Goal: Transaction & Acquisition: Purchase product/service

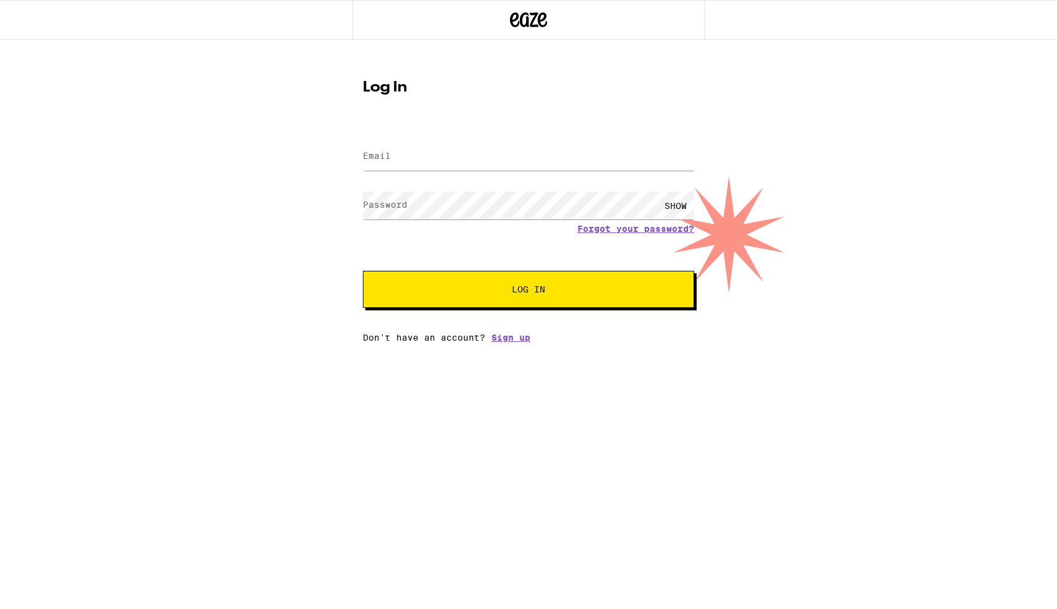
click at [462, 161] on input "Email" at bounding box center [528, 157] width 331 height 28
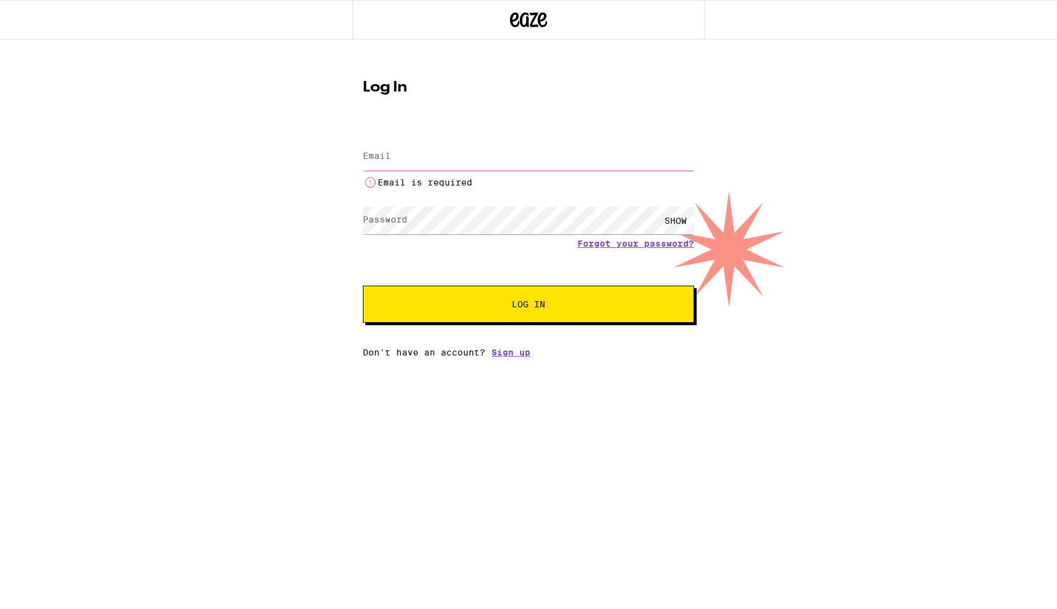
type input "natepotter35@gmail.com"
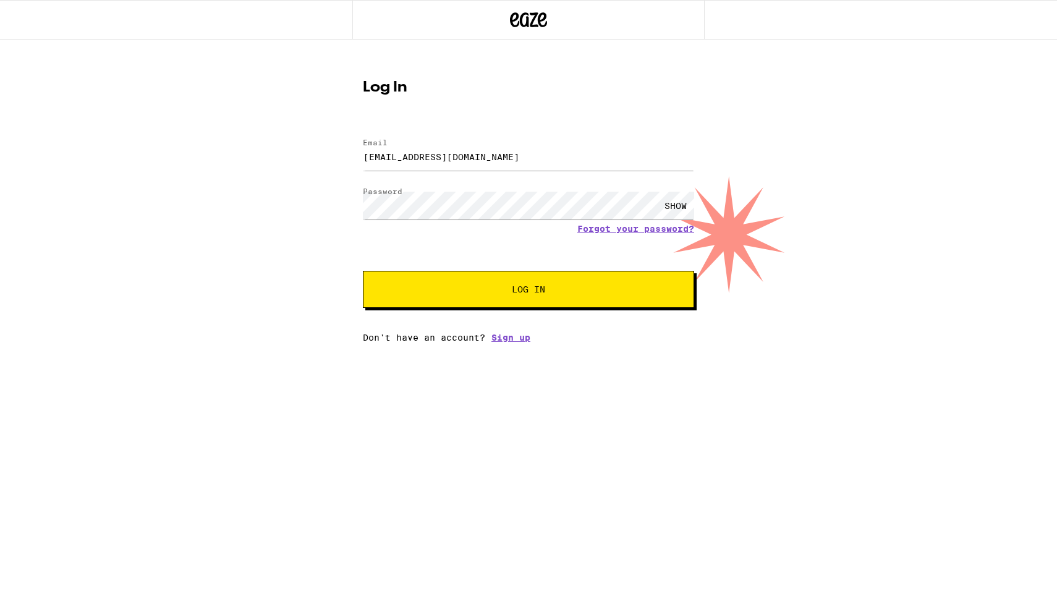
click at [529, 292] on span "Log In" at bounding box center [528, 289] width 33 height 9
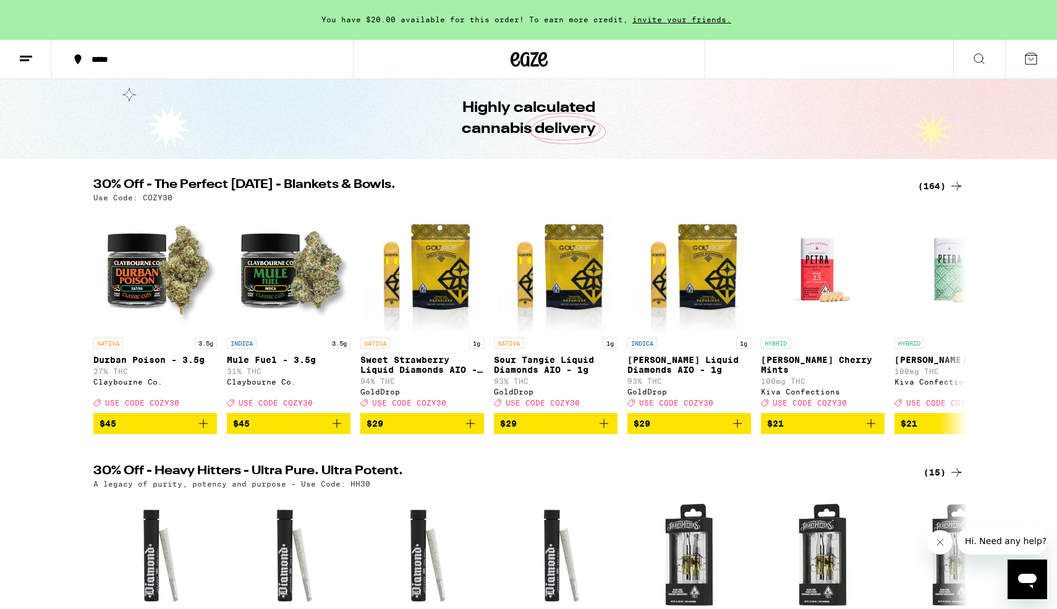
scroll to position [40, 0]
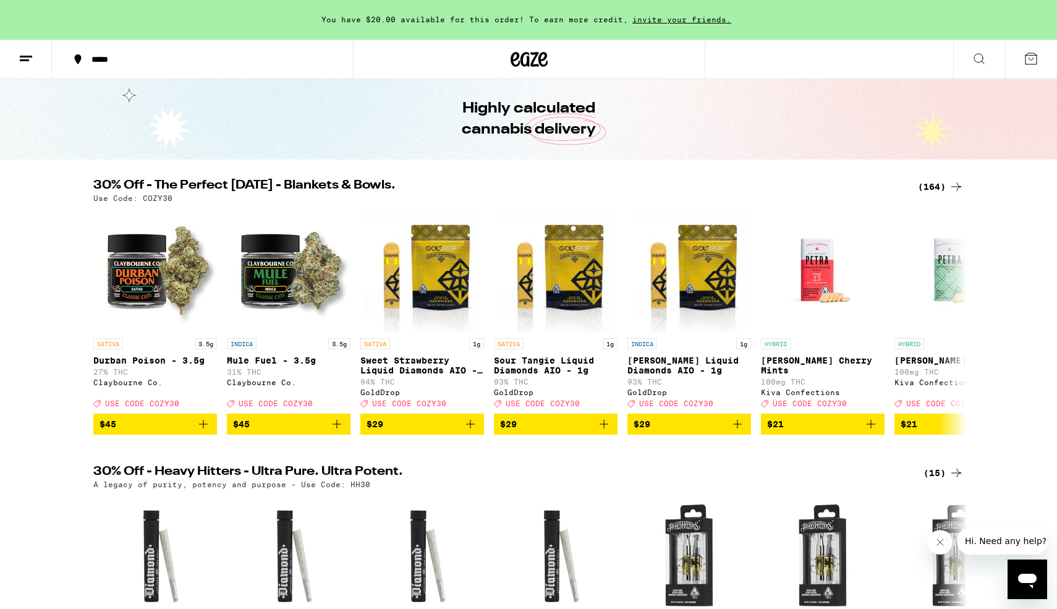
click at [942, 187] on div "(164)" at bounding box center [941, 186] width 46 height 15
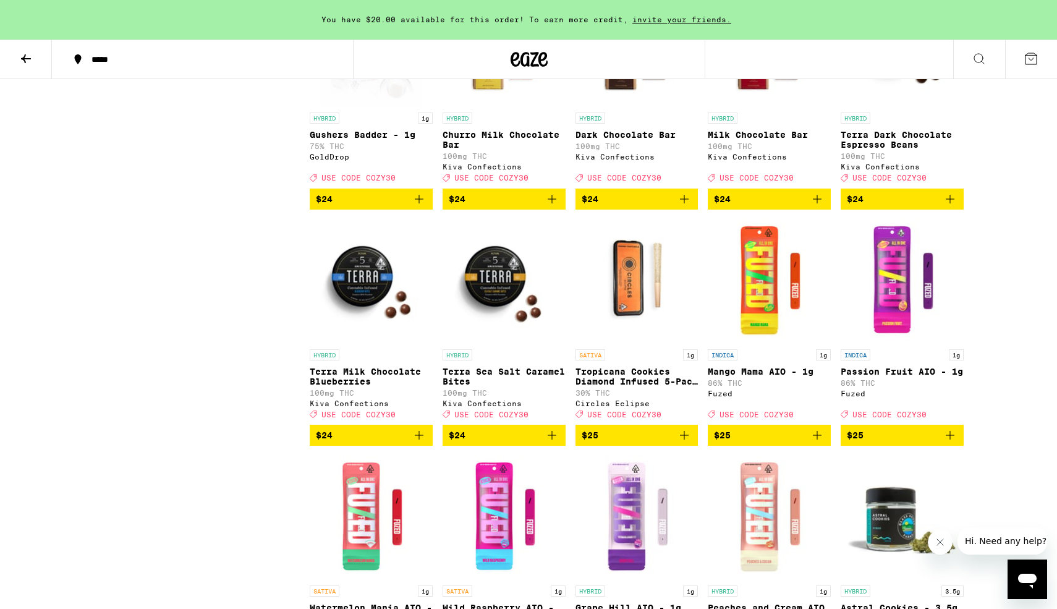
scroll to position [3592, 0]
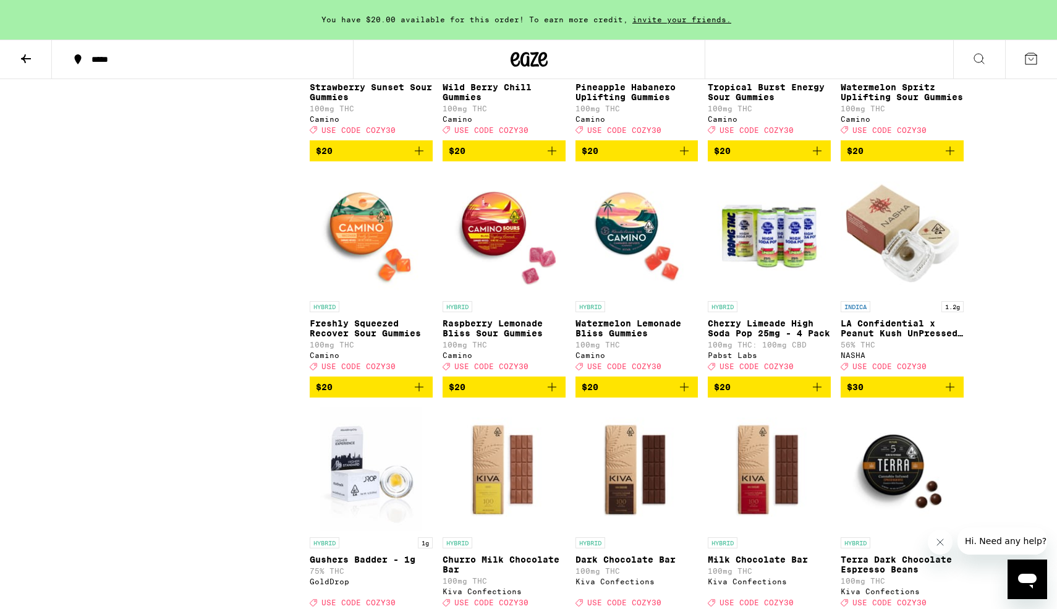
click at [762, 312] on div "HYBRID" at bounding box center [769, 306] width 123 height 11
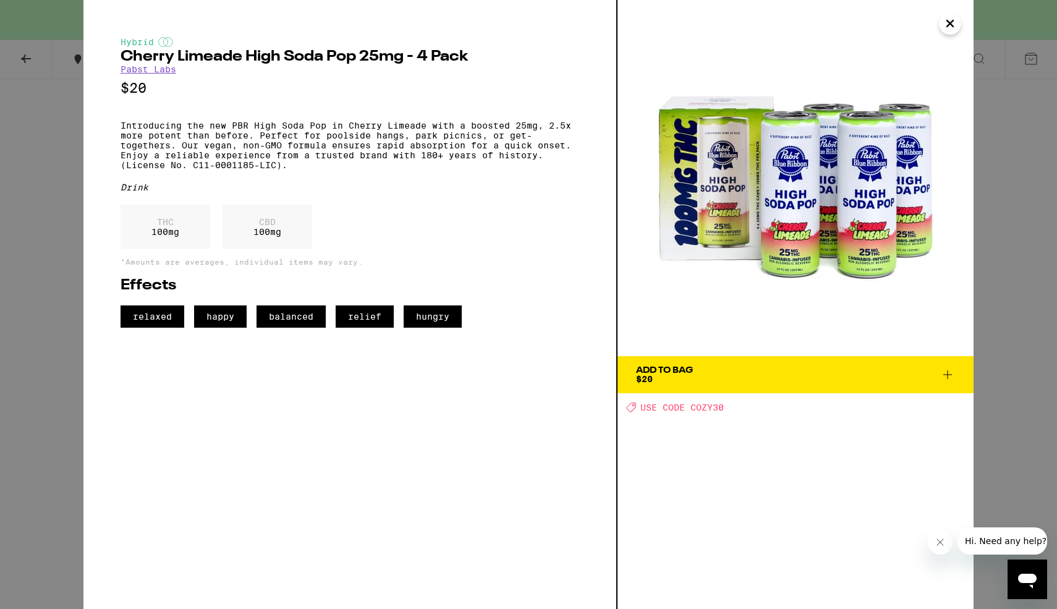
click at [863, 369] on span "Add To Bag $20" at bounding box center [795, 374] width 319 height 17
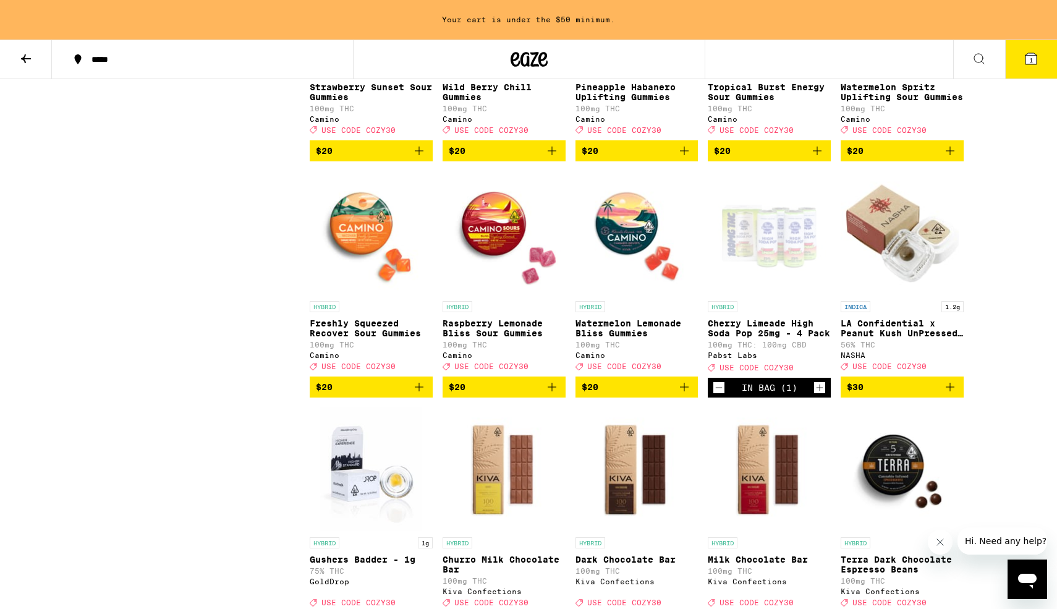
click at [822, 391] on icon "Increment" at bounding box center [820, 388] width 7 height 7
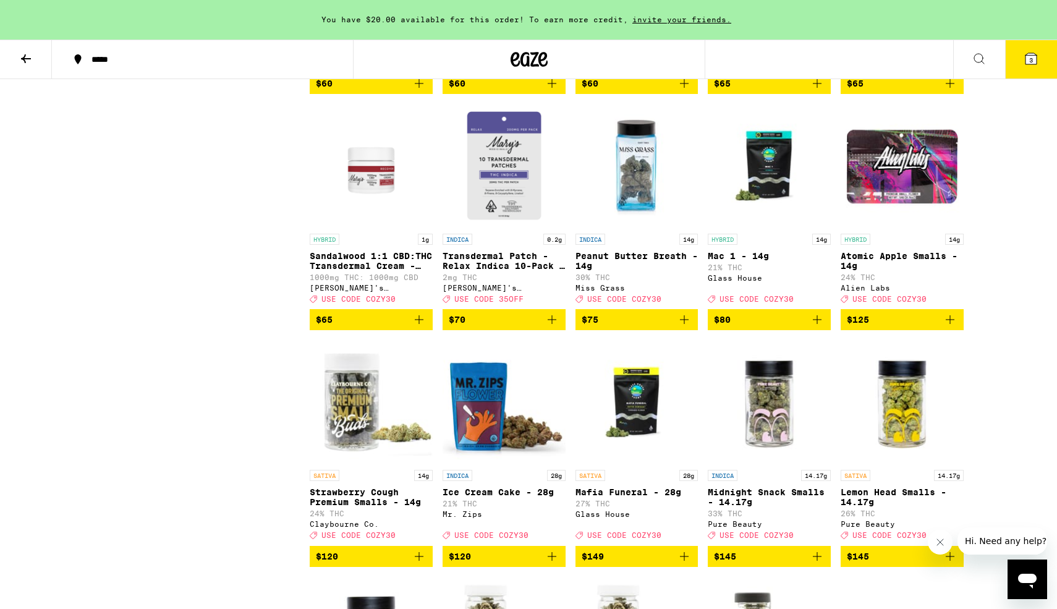
scroll to position [7201, 0]
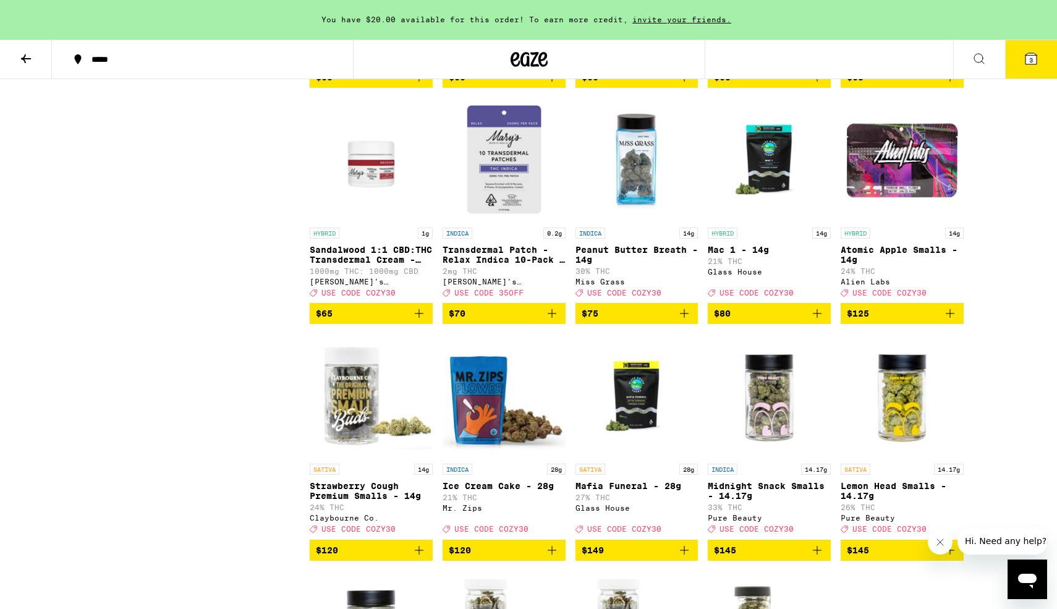
click at [896, 28] on p "Lavender Vanilla 1:1 CBD:THC Transdermal Cream - 1000mg" at bounding box center [902, 19] width 123 height 20
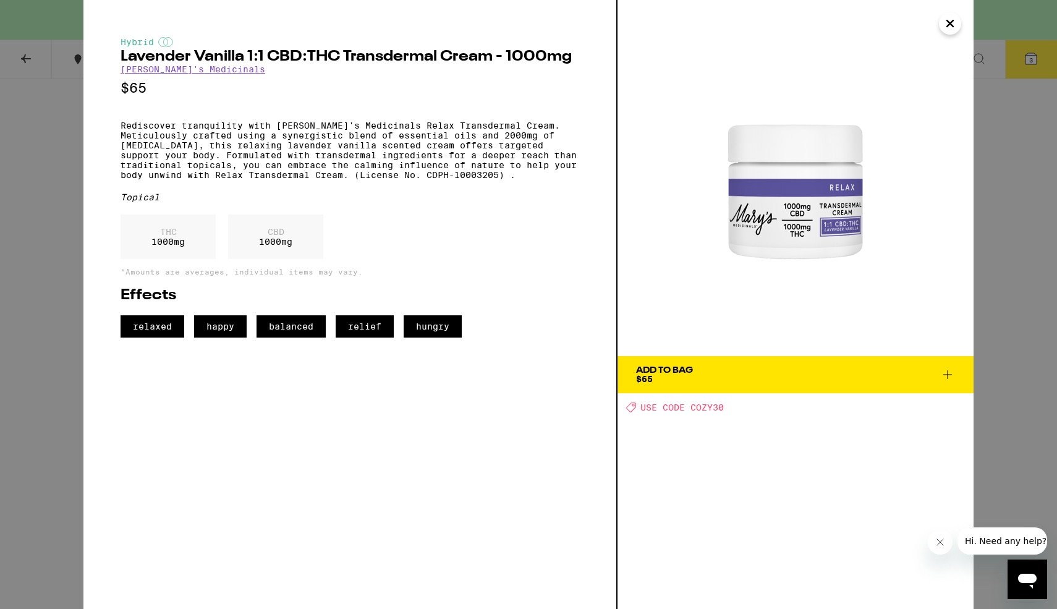
click at [950, 24] on icon "Close" at bounding box center [950, 23] width 15 height 19
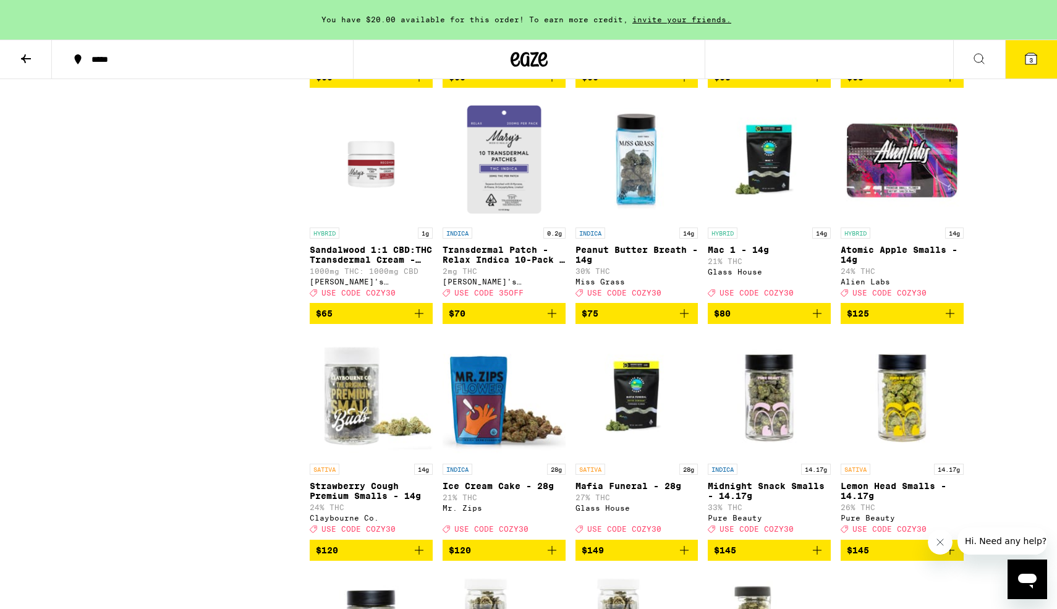
click at [521, 265] on p "Transdermal Patch - Relax Indica 10-Pack - 200mg" at bounding box center [504, 255] width 123 height 20
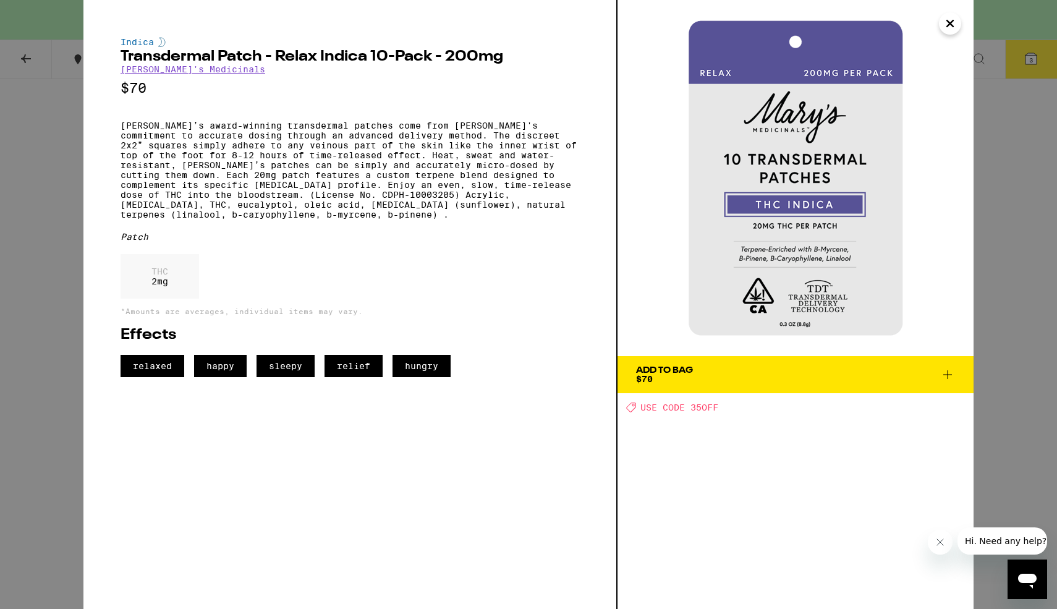
click at [954, 25] on icon "Close" at bounding box center [950, 23] width 15 height 19
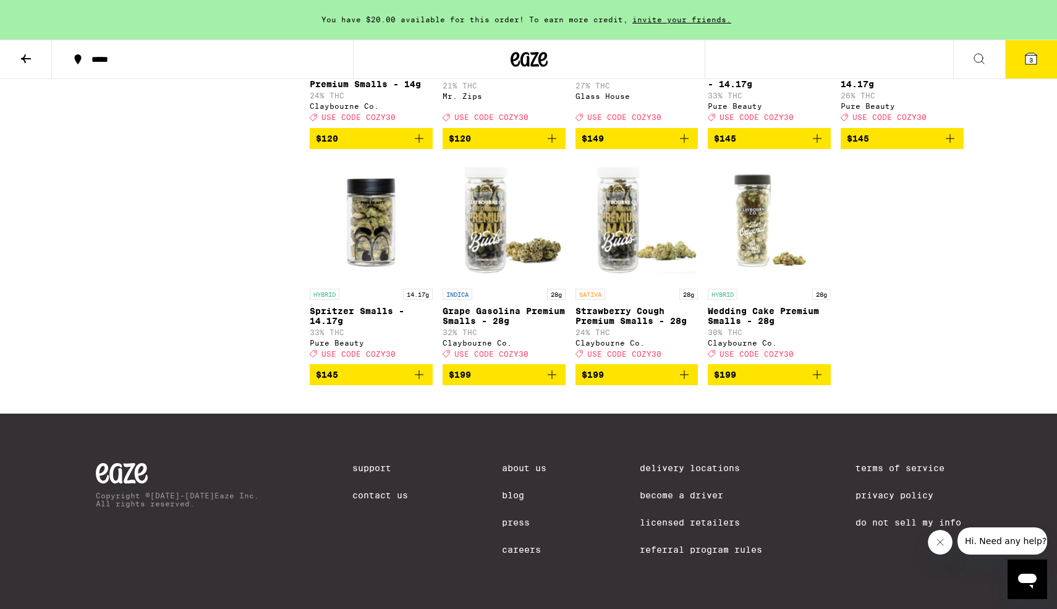
scroll to position [7643, 0]
click at [479, 326] on p "Grape Gasolina Premium Smalls - 28g" at bounding box center [504, 316] width 123 height 20
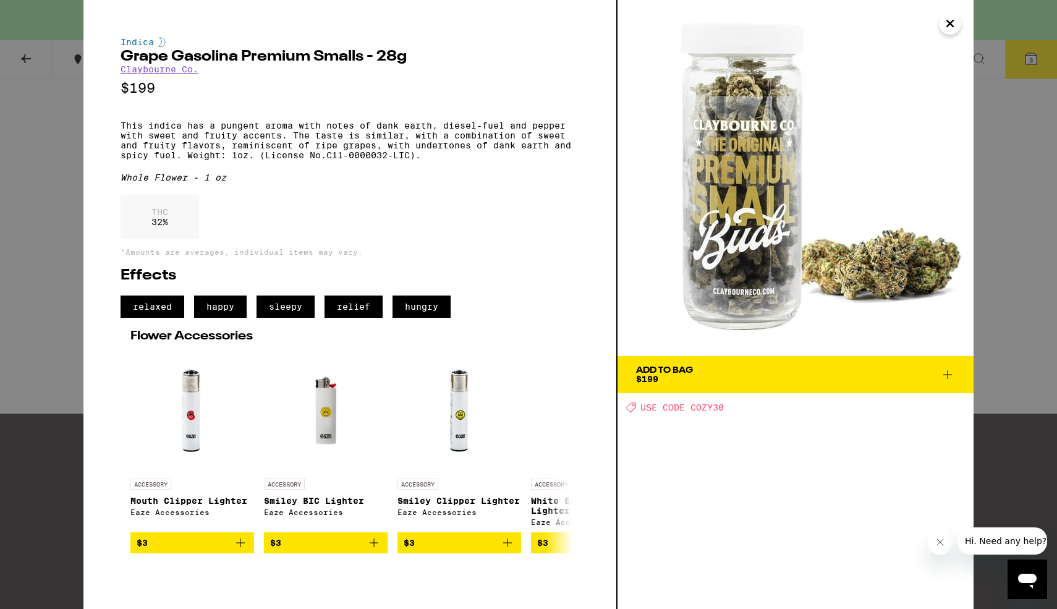
click at [942, 15] on button "Close" at bounding box center [950, 23] width 22 height 22
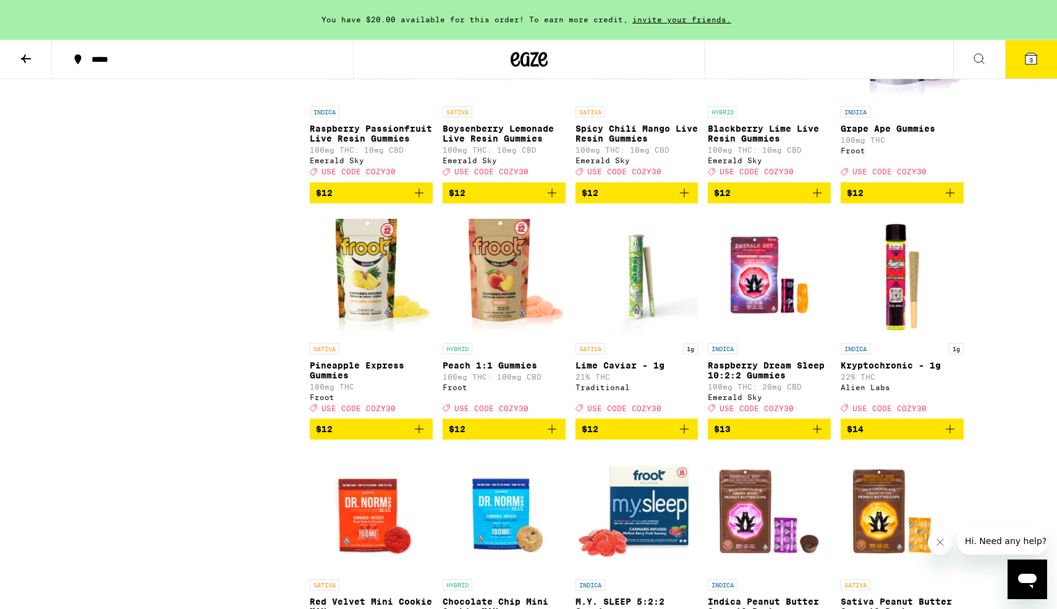
scroll to position [2371, 0]
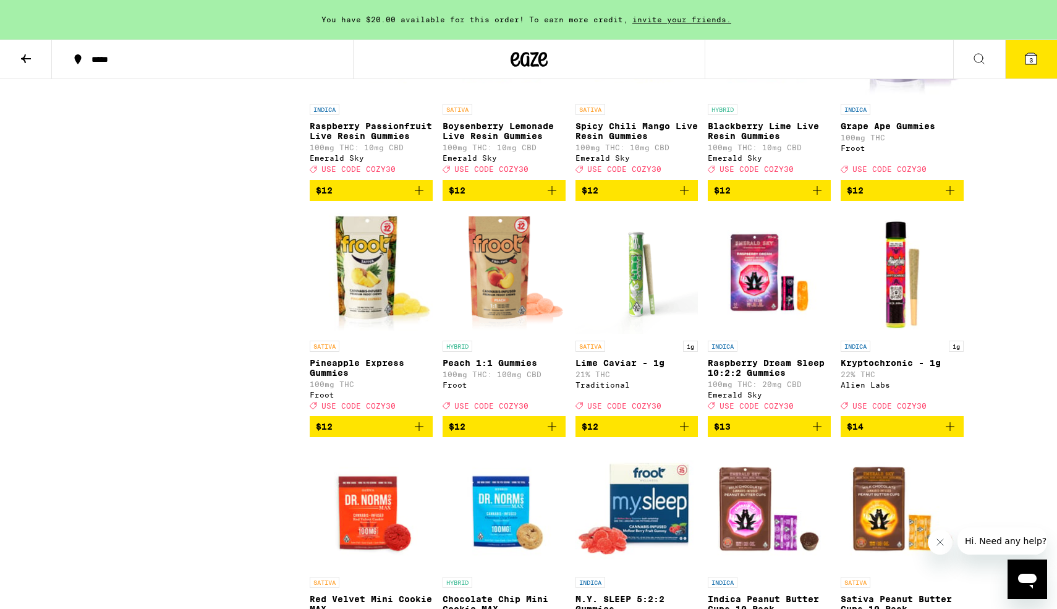
click at [554, 434] on icon "Add to bag" at bounding box center [552, 426] width 15 height 15
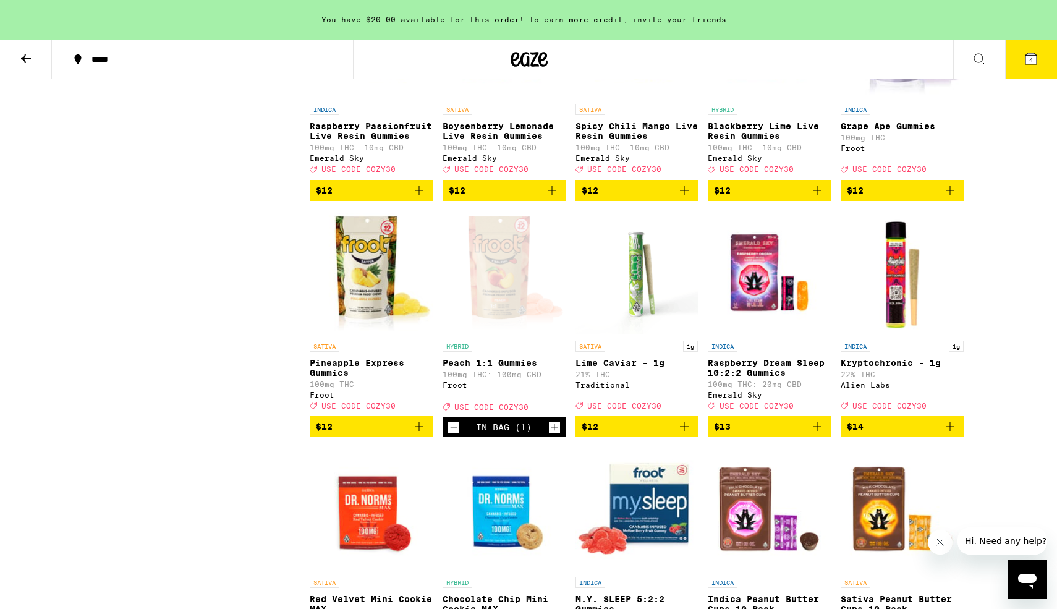
click at [419, 434] on icon "Add to bag" at bounding box center [419, 426] width 15 height 15
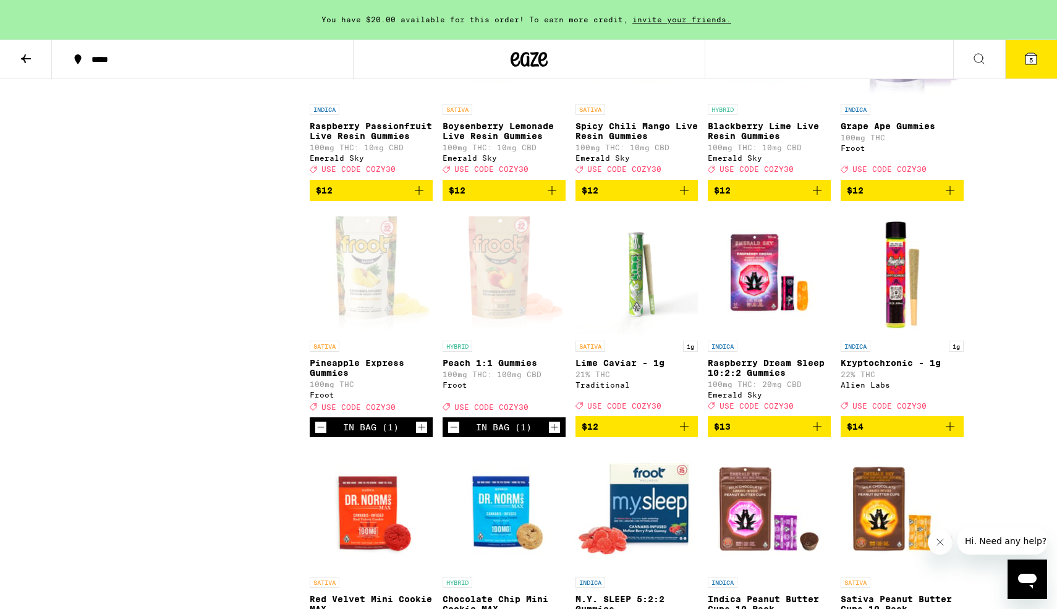
click at [953, 198] on icon "Add to bag" at bounding box center [950, 190] width 15 height 15
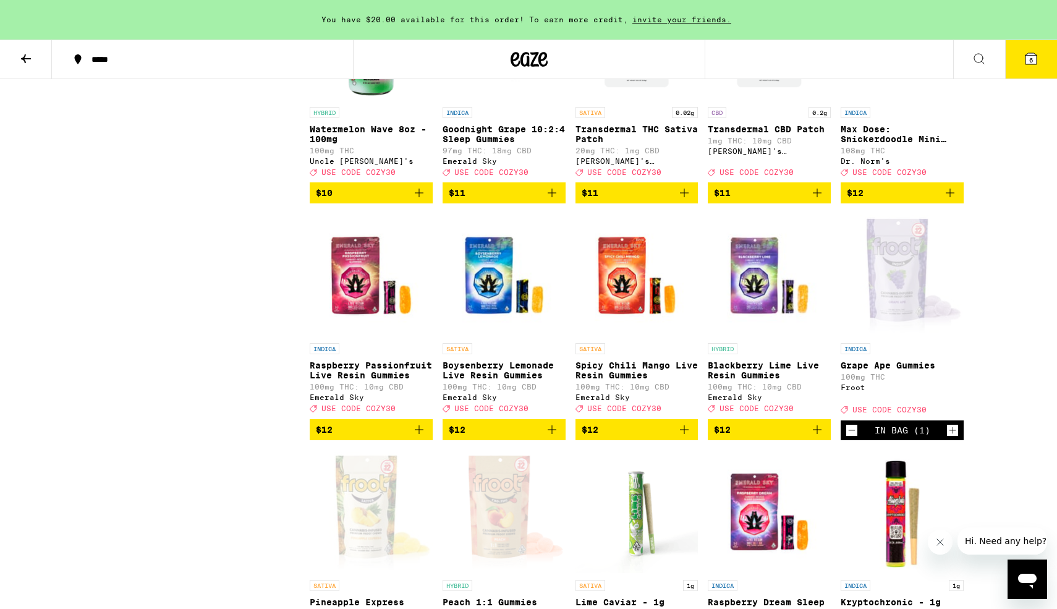
scroll to position [2288, 0]
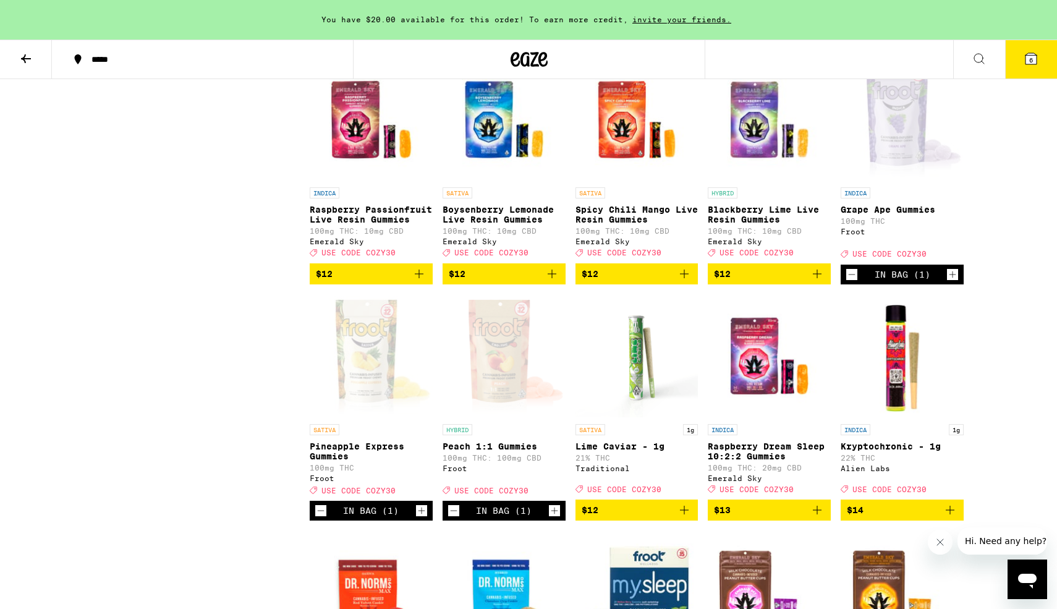
click at [955, 282] on icon "Increment" at bounding box center [952, 274] width 11 height 15
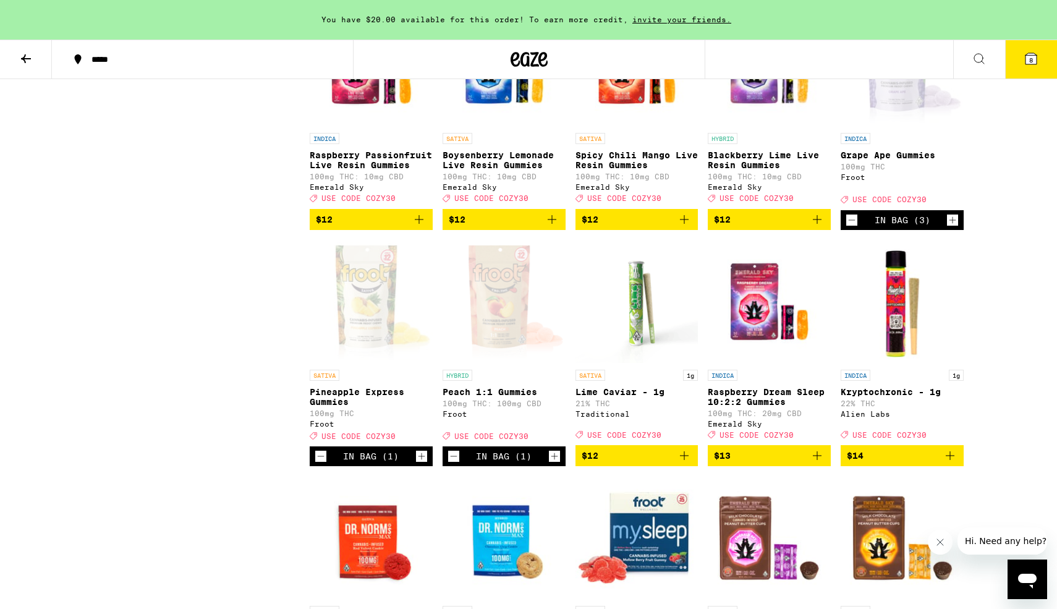
scroll to position [2351, 0]
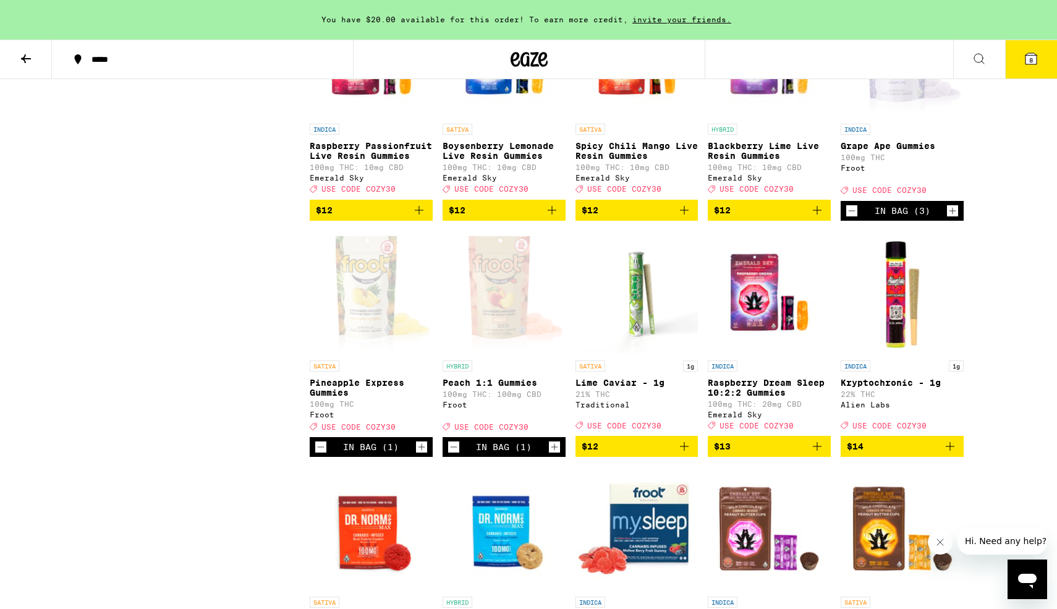
click at [554, 451] on icon "Increment" at bounding box center [554, 447] width 7 height 7
click at [422, 451] on icon "Increment" at bounding box center [422, 447] width 7 height 7
click at [452, 24] on div "You have $20.00 available for this order! To earn more credit, invite your frie…" at bounding box center [528, 20] width 1057 height 40
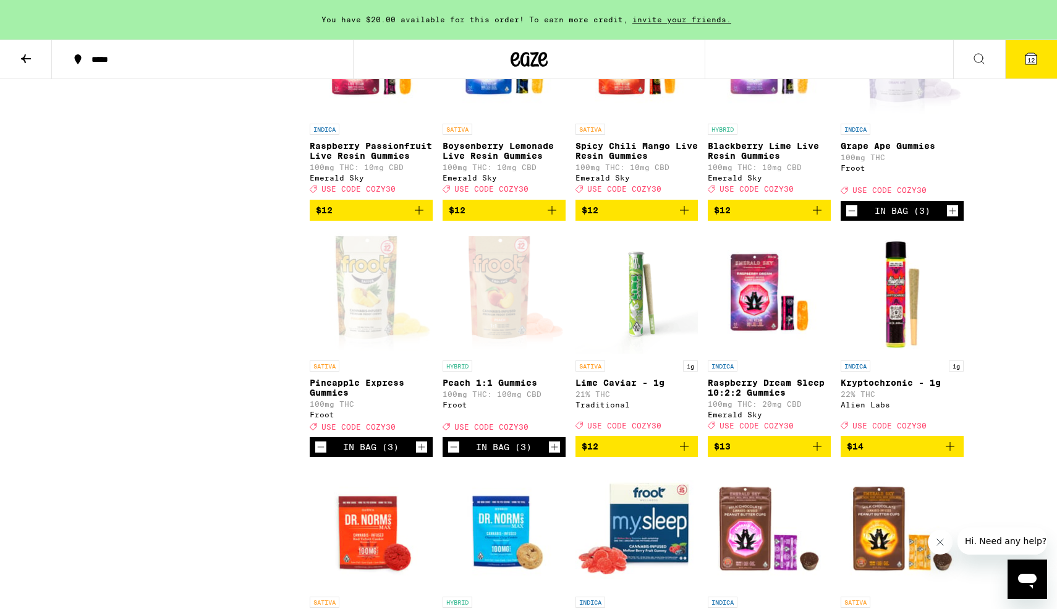
click at [1037, 56] on icon at bounding box center [1031, 58] width 15 height 15
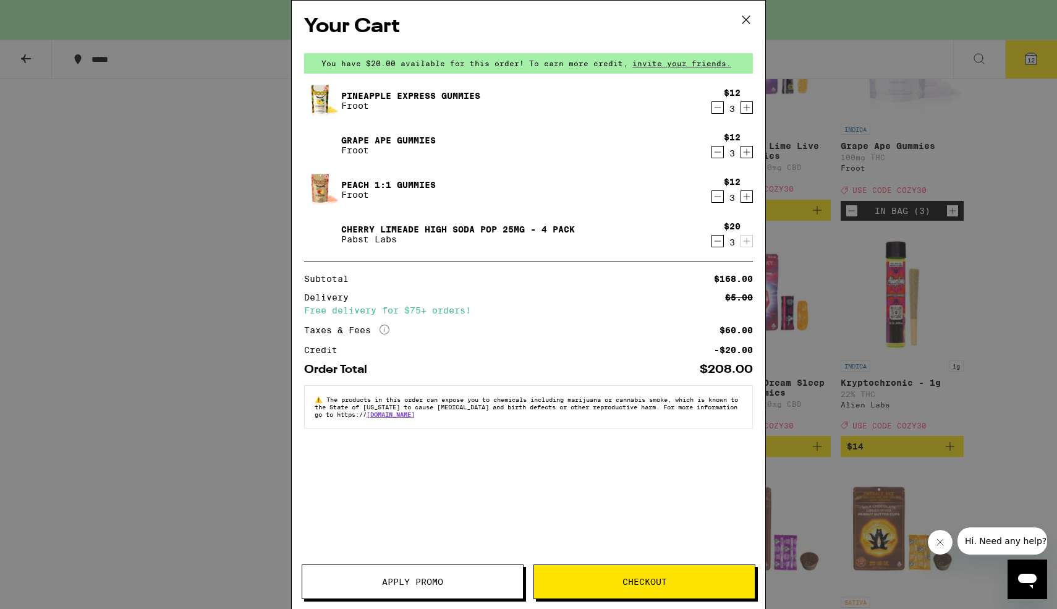
click at [716, 240] on icon "Decrement" at bounding box center [717, 241] width 11 height 15
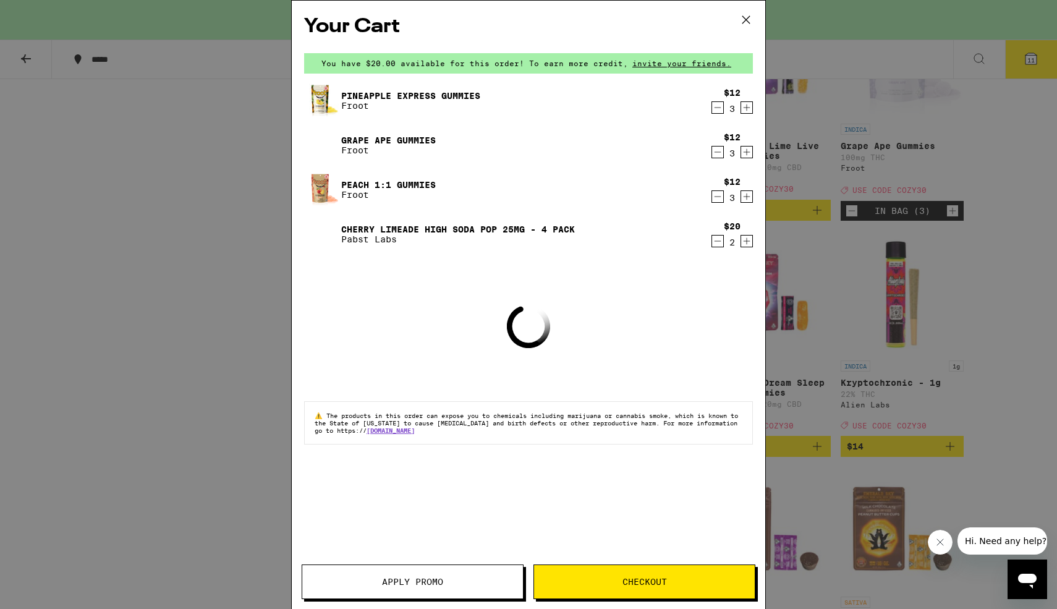
click at [716, 240] on icon "Decrement" at bounding box center [717, 241] width 11 height 15
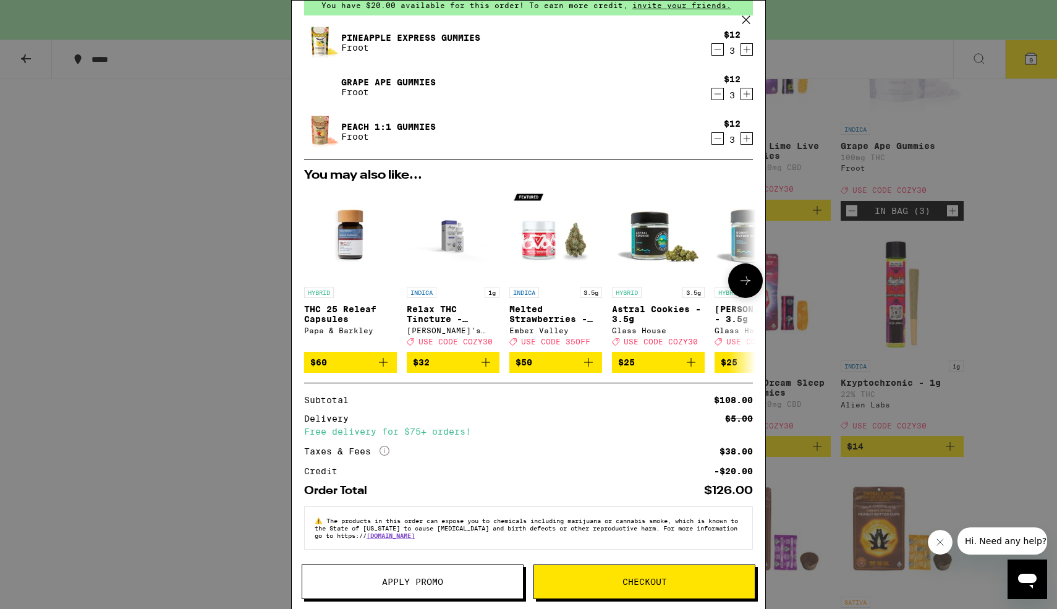
scroll to position [14, 0]
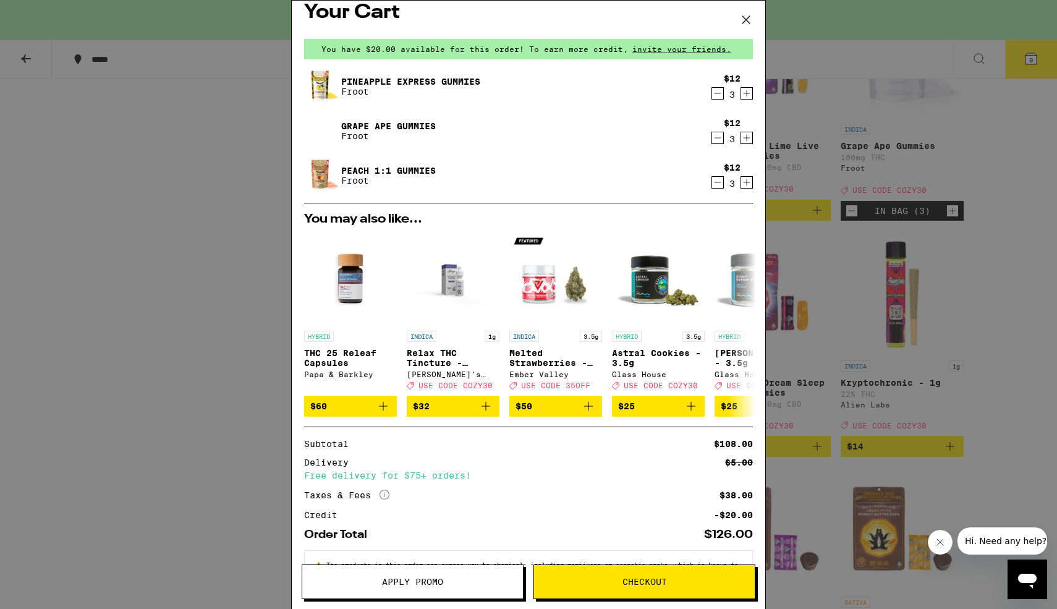
click at [713, 181] on icon "Decrement" at bounding box center [717, 182] width 11 height 15
click at [717, 142] on icon "Decrement" at bounding box center [717, 137] width 11 height 15
click at [743, 177] on icon "Increment" at bounding box center [746, 182] width 11 height 15
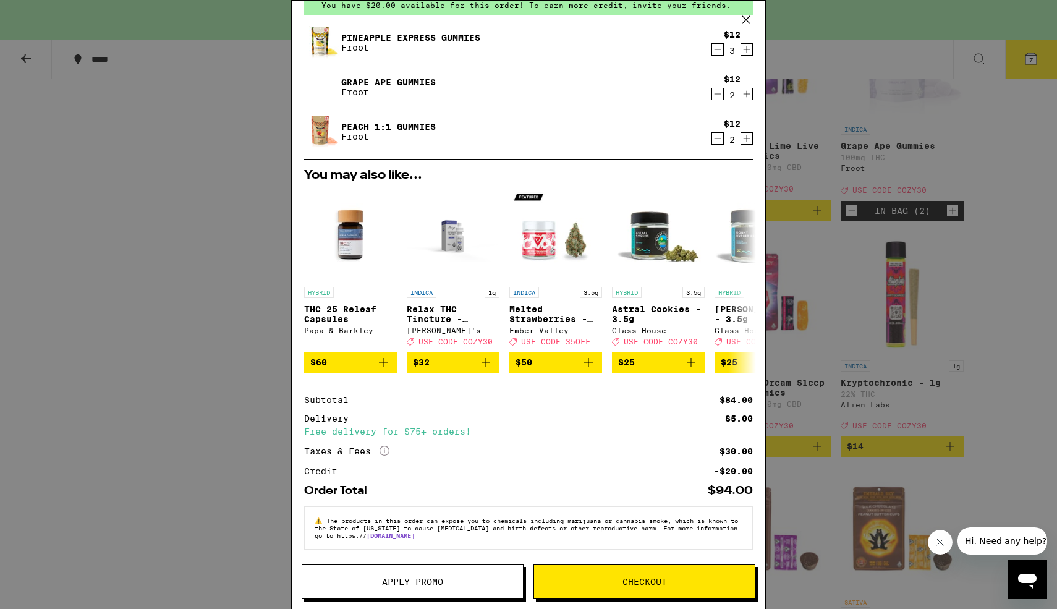
click at [413, 582] on span "Apply Promo" at bounding box center [412, 581] width 61 height 9
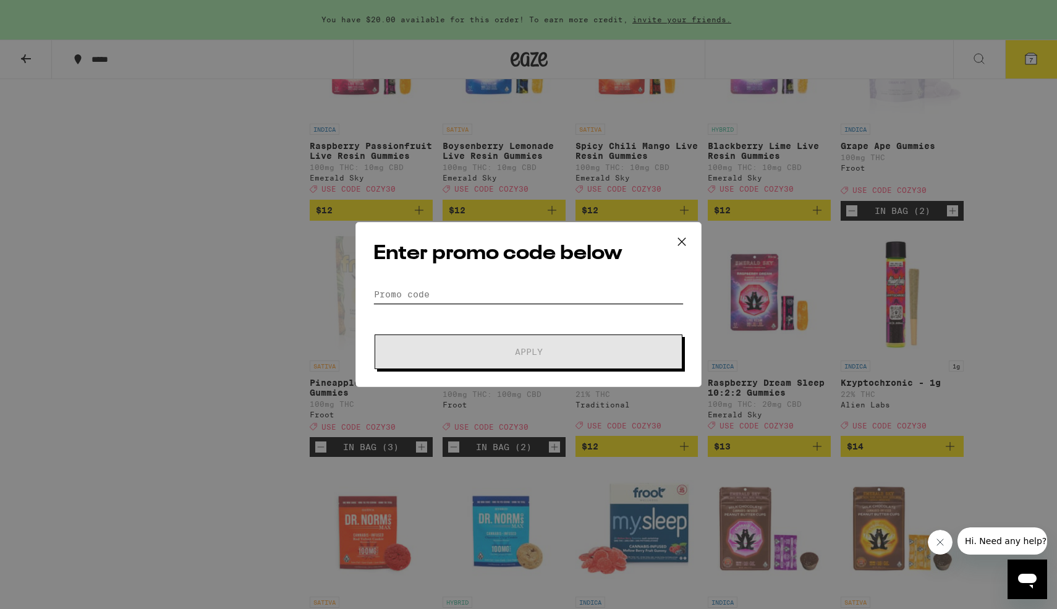
click at [434, 297] on input "Promo Code" at bounding box center [528, 294] width 310 height 19
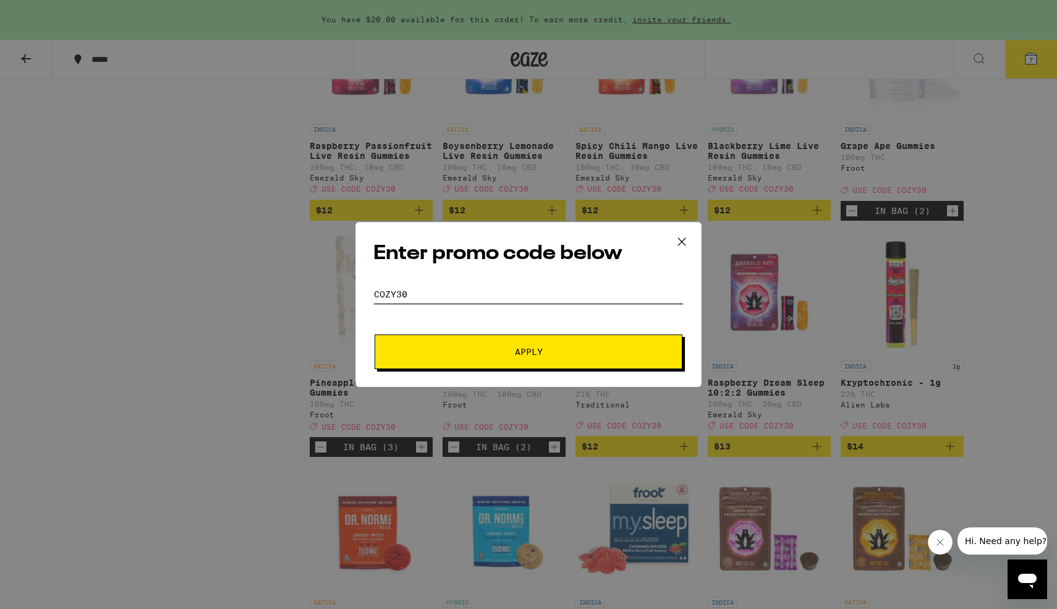
type input "COZY30"
click at [375, 334] on button "Apply" at bounding box center [529, 351] width 308 height 35
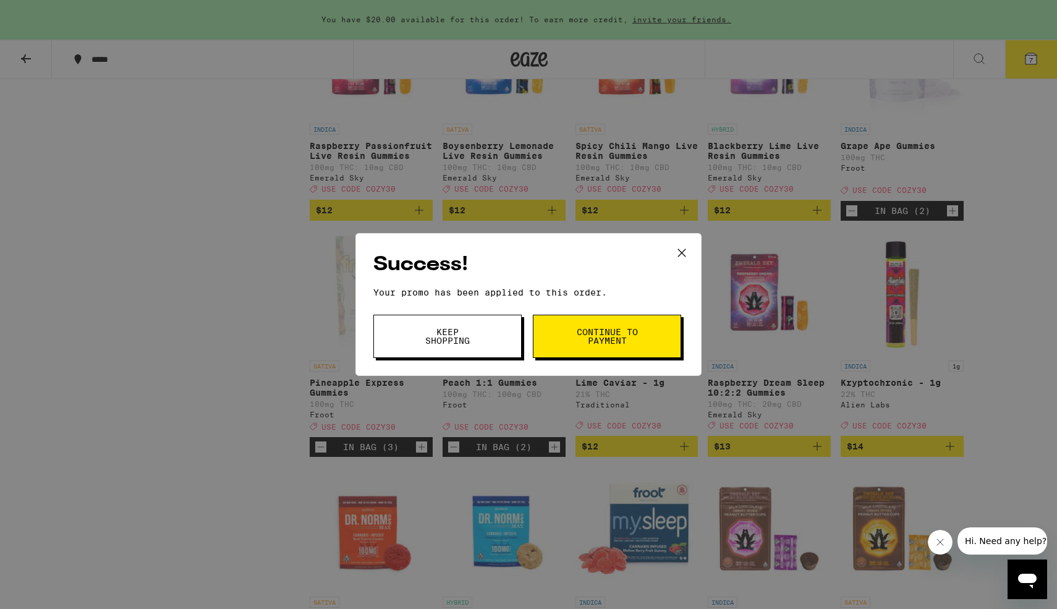
click at [587, 325] on button "Continue to payment" at bounding box center [607, 336] width 148 height 43
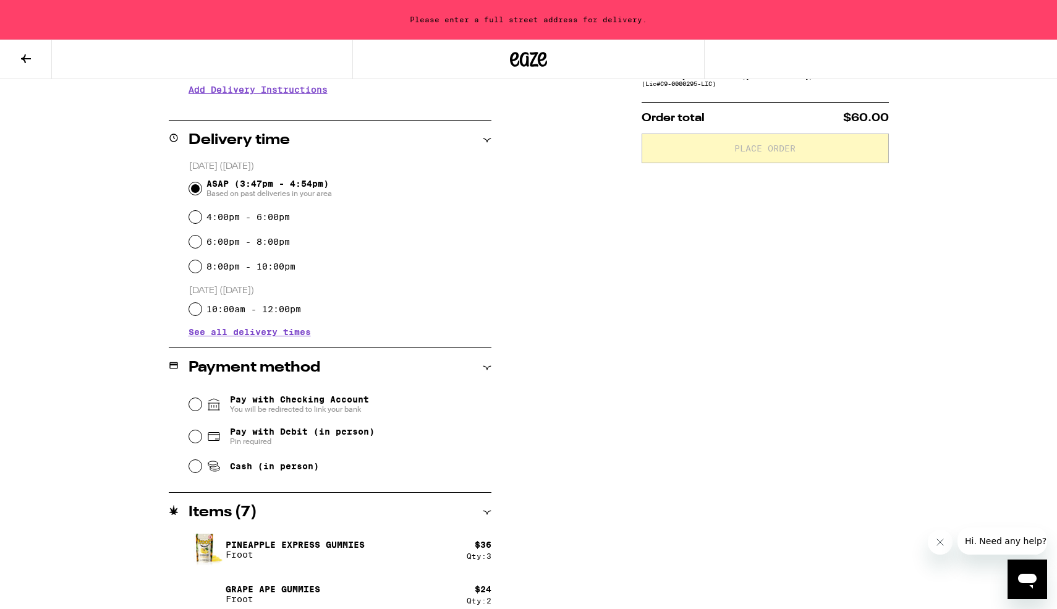
scroll to position [322, 0]
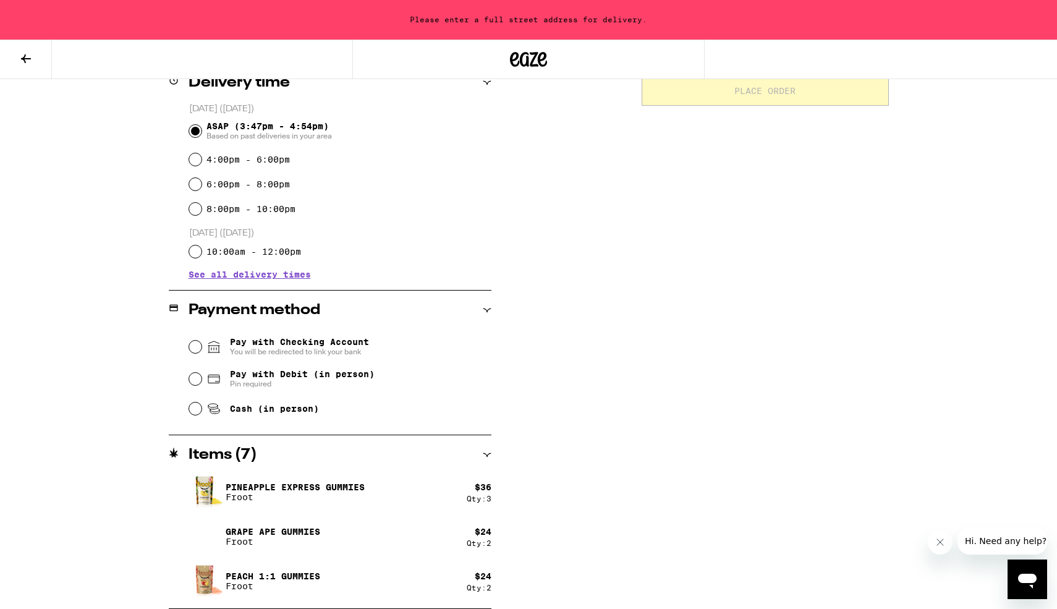
click at [274, 341] on span "Pay with Checking Account You will be redirected to link your bank" at bounding box center [299, 347] width 139 height 20
click at [202, 341] on input "Pay with Checking Account You will be redirected to link your bank" at bounding box center [195, 347] width 12 height 12
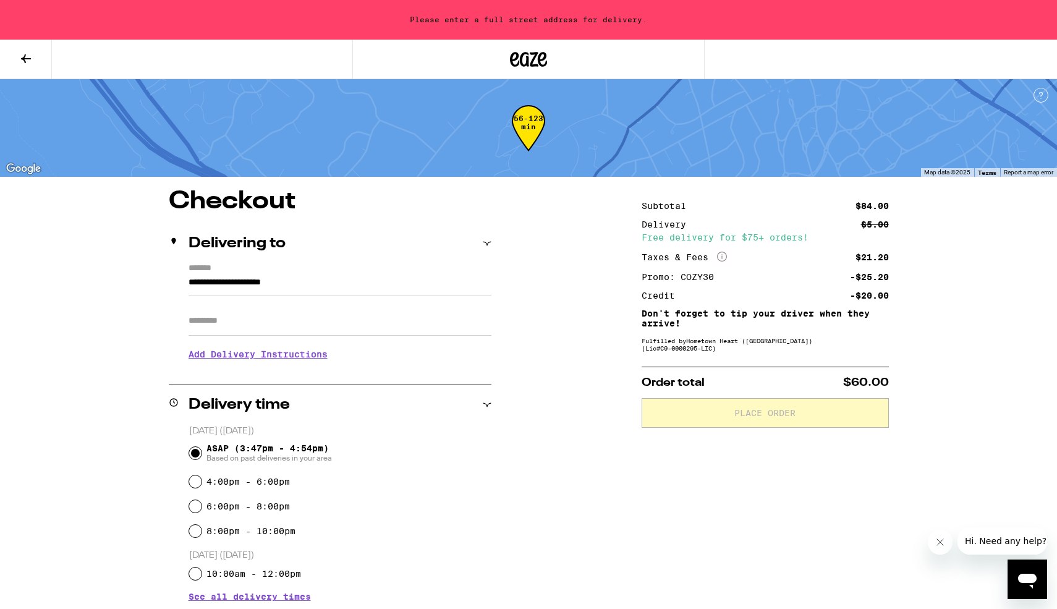
click at [35, 60] on button at bounding box center [26, 59] width 52 height 39
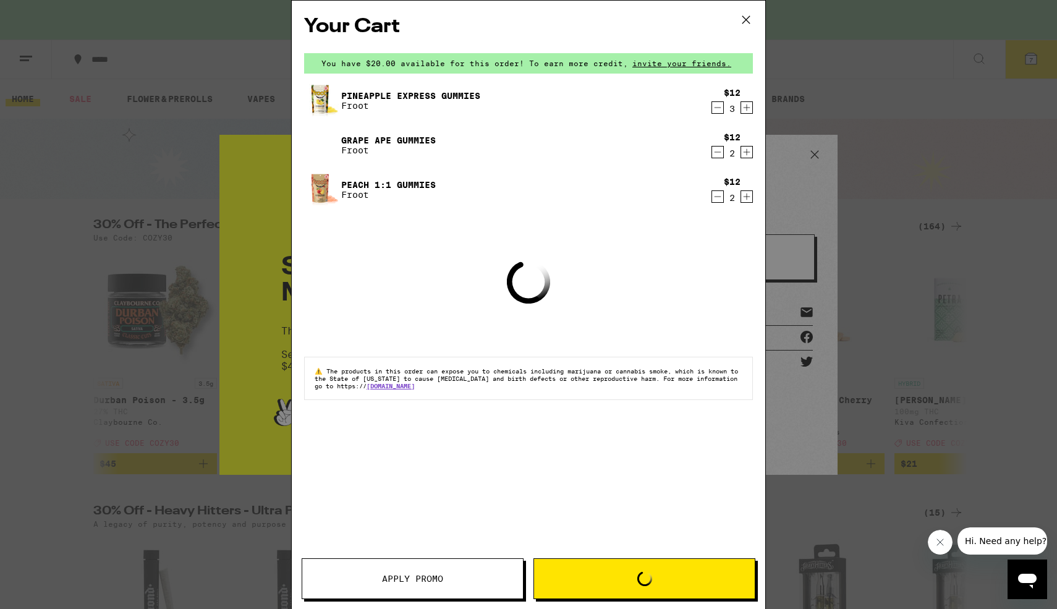
click at [163, 156] on div "Your Cart You have $20.00 available for this order! To earn more credit, invite…" at bounding box center [528, 304] width 1057 height 609
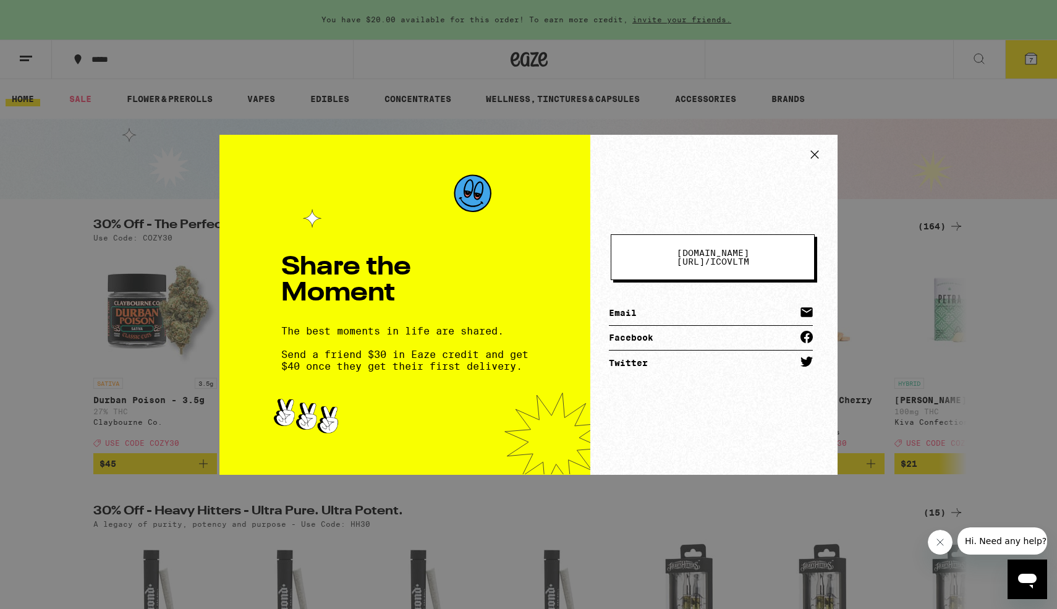
click at [813, 151] on icon at bounding box center [815, 154] width 19 height 19
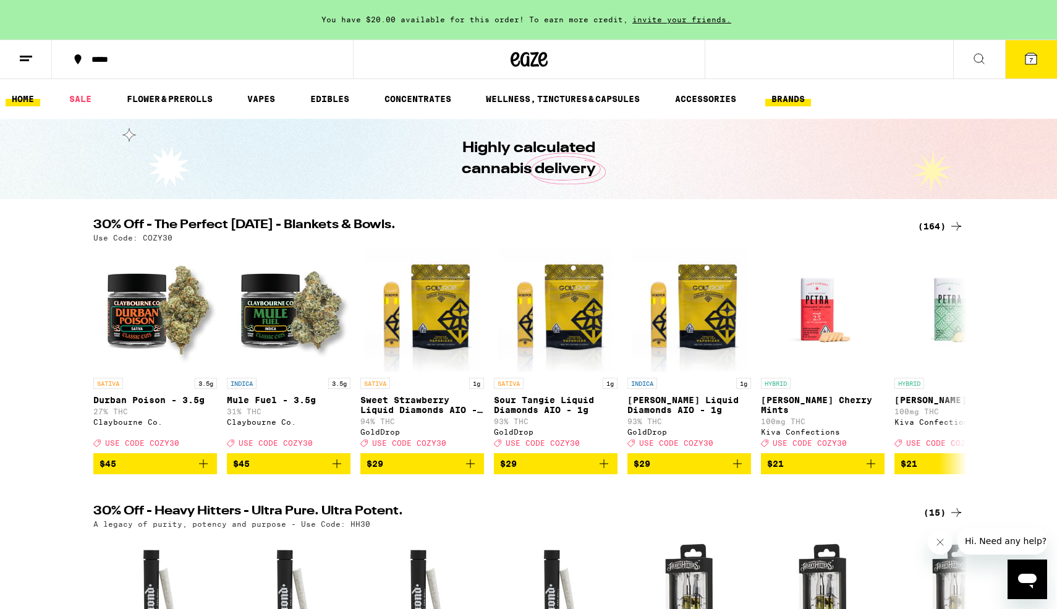
click at [798, 98] on link "BRANDS" at bounding box center [788, 99] width 46 height 15
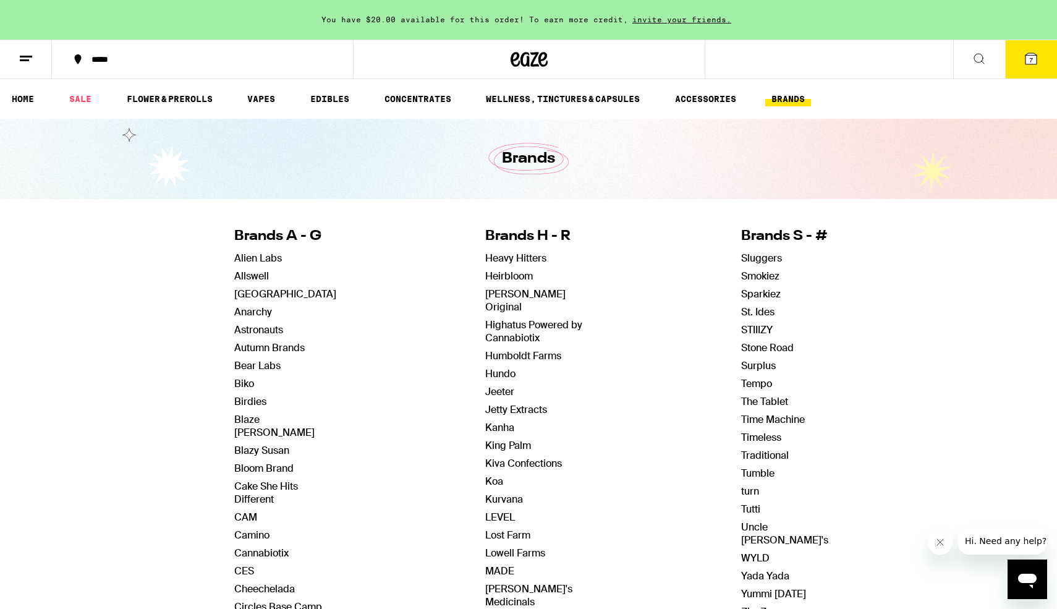
click at [988, 62] on button at bounding box center [979, 59] width 52 height 39
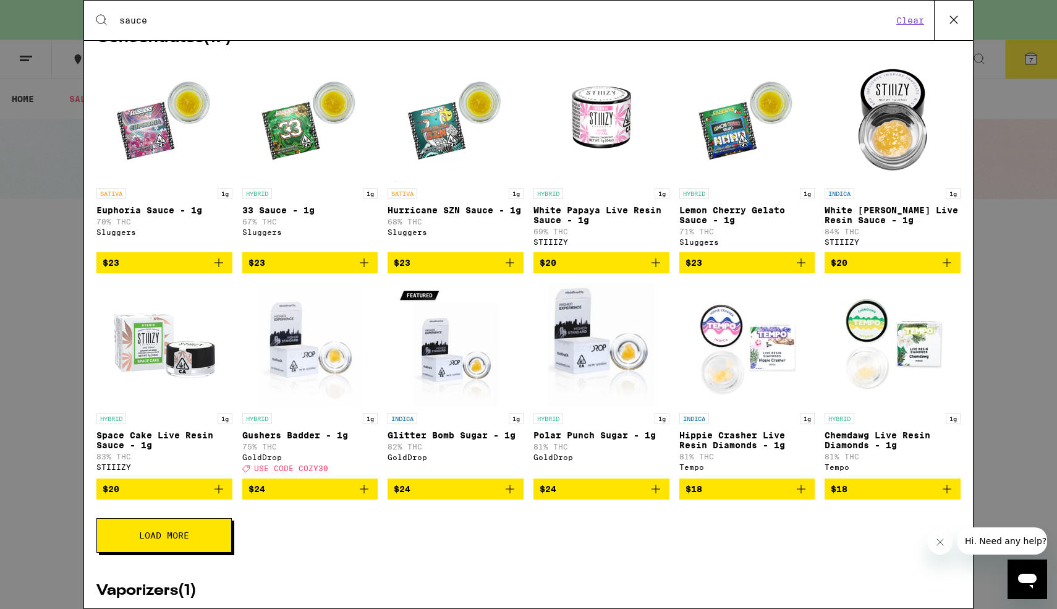
scroll to position [76, 0]
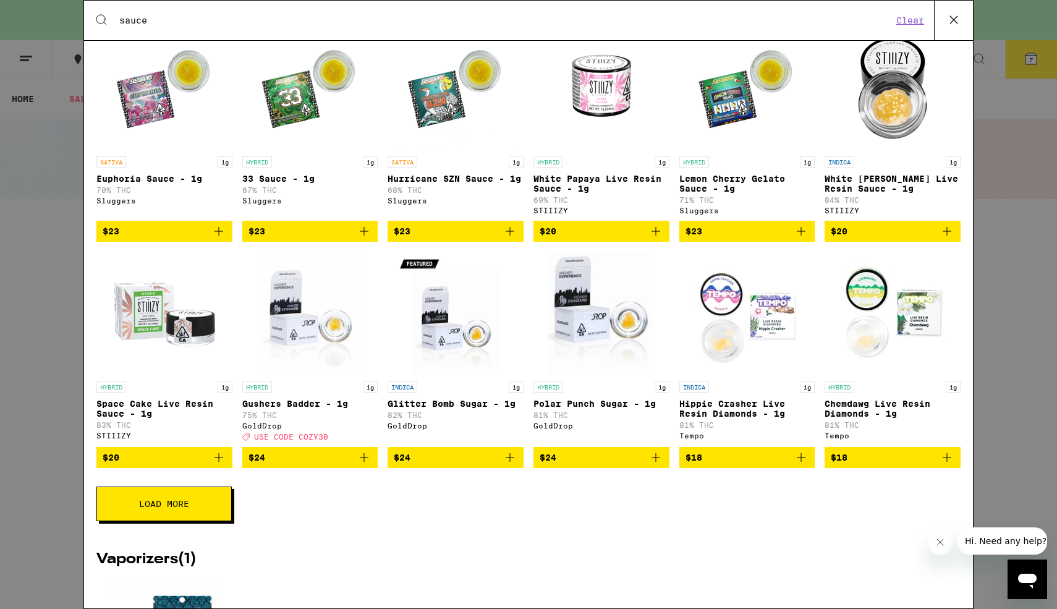
type input "sauce"
click at [206, 514] on button "Load More" at bounding box center [163, 504] width 135 height 35
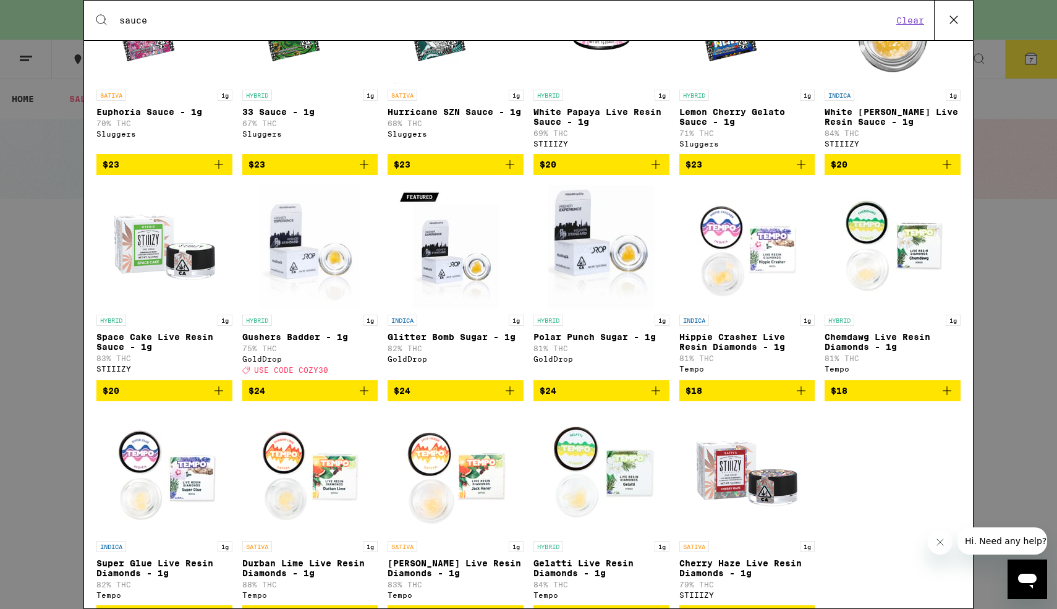
scroll to position [0, 0]
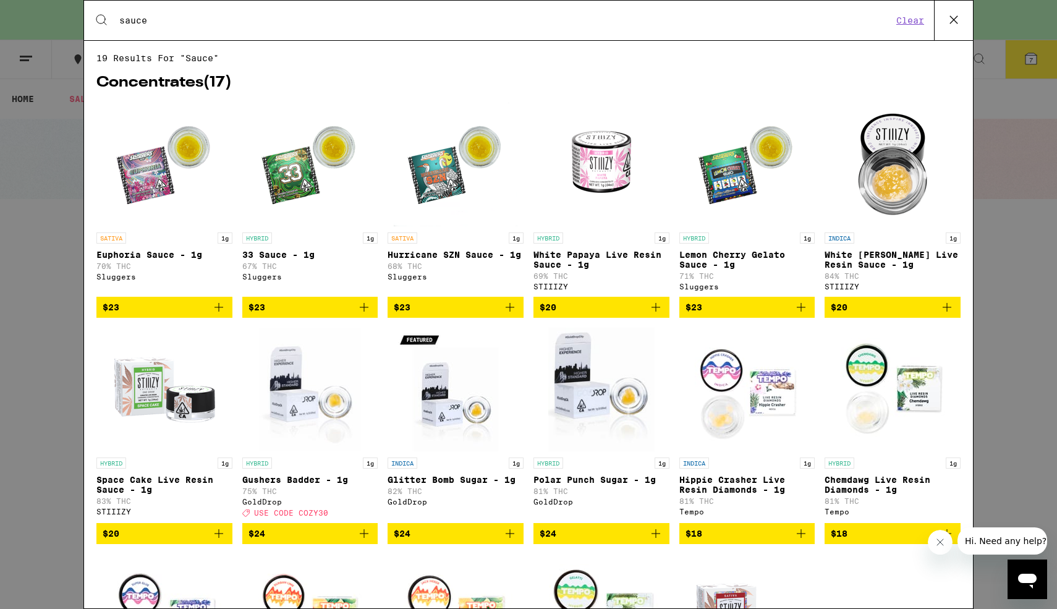
click at [67, 213] on div "Search for Products sauce Clear 19 results for "sauce" Concentrates ( 17 ) SATI…" at bounding box center [528, 304] width 1057 height 609
